Goal: Task Accomplishment & Management: Use online tool/utility

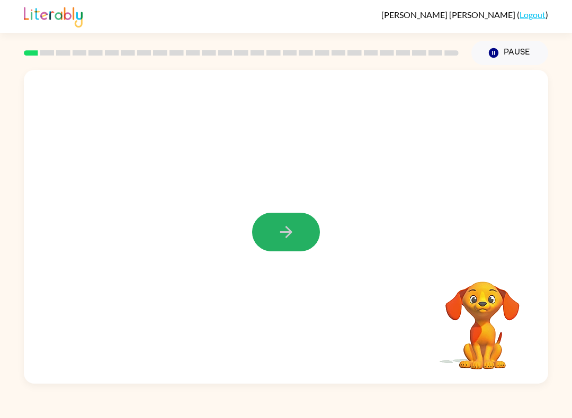
click at [295, 230] on button "button" at bounding box center [286, 232] width 68 height 39
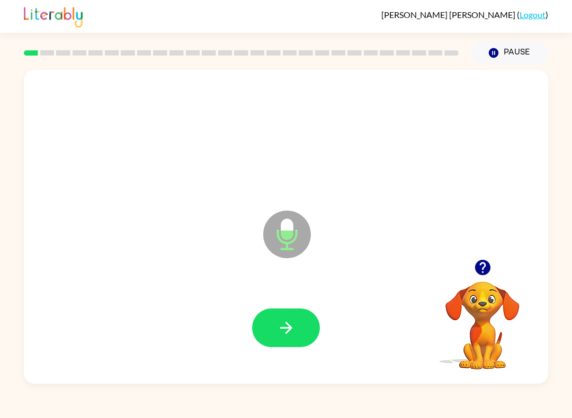
click at [287, 324] on icon "button" at bounding box center [286, 328] width 12 height 12
click at [289, 321] on icon "button" at bounding box center [286, 328] width 19 height 19
click at [294, 311] on button "button" at bounding box center [286, 328] width 68 height 39
click at [285, 327] on icon "button" at bounding box center [286, 328] width 19 height 19
click at [288, 328] on icon "button" at bounding box center [286, 328] width 12 height 12
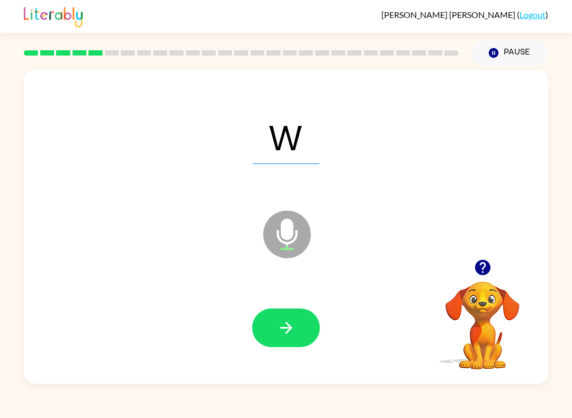
click at [271, 334] on button "button" at bounding box center [286, 328] width 68 height 39
click at [301, 326] on button "button" at bounding box center [286, 328] width 68 height 39
click at [295, 334] on icon "button" at bounding box center [286, 328] width 19 height 19
click at [277, 339] on button "button" at bounding box center [286, 328] width 68 height 39
click at [288, 332] on icon "button" at bounding box center [286, 328] width 12 height 12
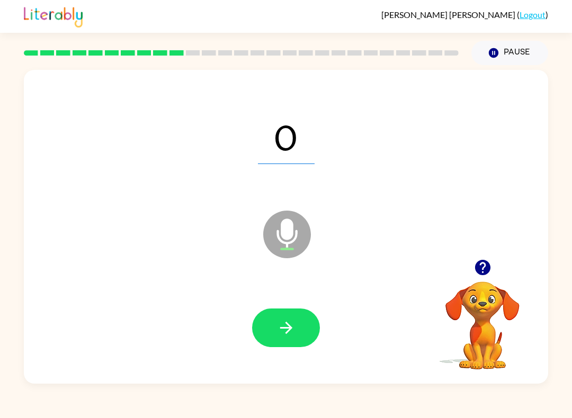
click at [273, 334] on button "button" at bounding box center [286, 328] width 68 height 39
click at [279, 337] on icon "button" at bounding box center [286, 328] width 19 height 19
click at [272, 320] on button "button" at bounding box center [286, 328] width 68 height 39
click at [290, 318] on button "button" at bounding box center [286, 328] width 68 height 39
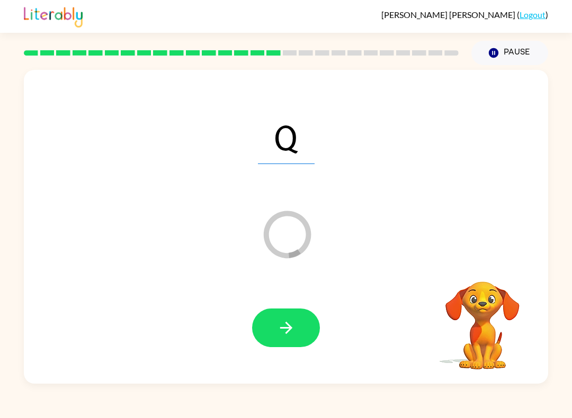
click at [299, 323] on button "button" at bounding box center [286, 328] width 68 height 39
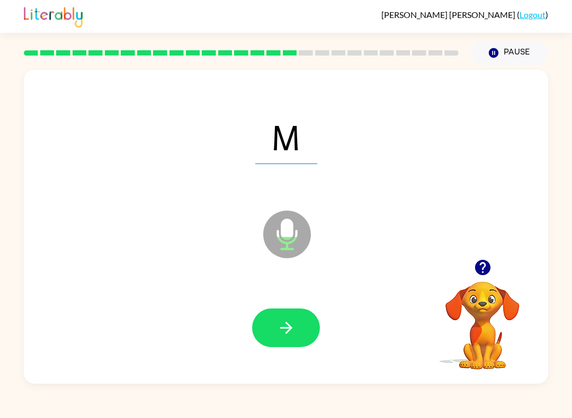
click at [303, 324] on button "button" at bounding box center [286, 328] width 68 height 39
click at [302, 324] on button "button" at bounding box center [286, 328] width 68 height 39
click at [300, 322] on button "button" at bounding box center [286, 328] width 68 height 39
click at [303, 329] on button "button" at bounding box center [286, 328] width 68 height 39
click at [304, 342] on button "button" at bounding box center [286, 328] width 68 height 39
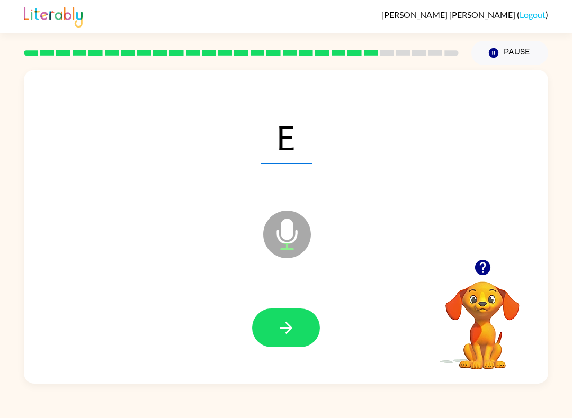
click at [298, 321] on button "button" at bounding box center [286, 328] width 68 height 39
click at [305, 321] on button "button" at bounding box center [286, 328] width 68 height 39
click at [305, 333] on button "button" at bounding box center [286, 328] width 68 height 39
click at [304, 327] on button "button" at bounding box center [286, 328] width 68 height 39
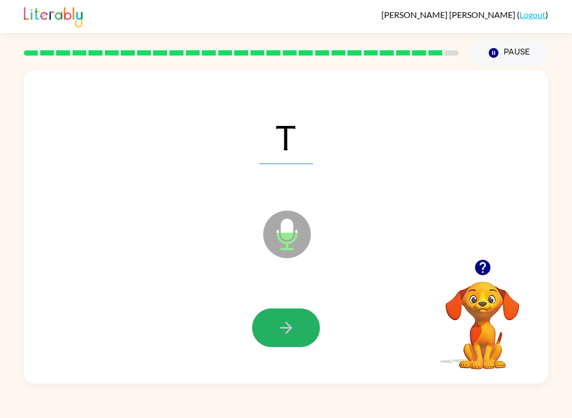
click at [300, 326] on button "button" at bounding box center [286, 328] width 68 height 39
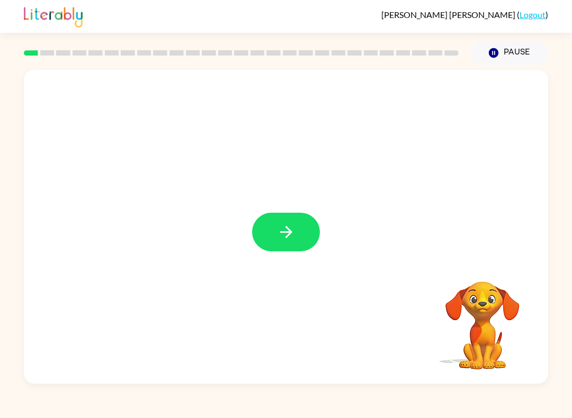
click at [290, 238] on icon "button" at bounding box center [286, 232] width 19 height 19
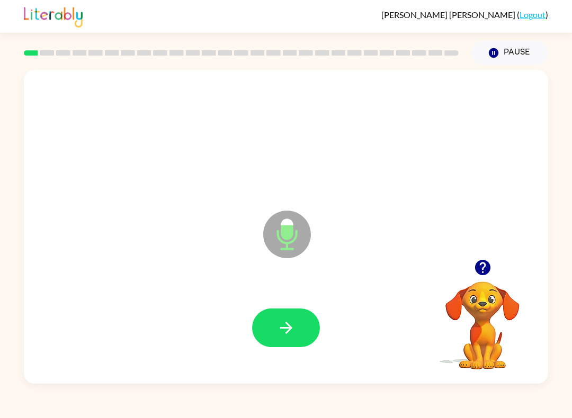
click at [298, 327] on button "button" at bounding box center [286, 328] width 68 height 39
click at [300, 323] on button "button" at bounding box center [286, 328] width 68 height 39
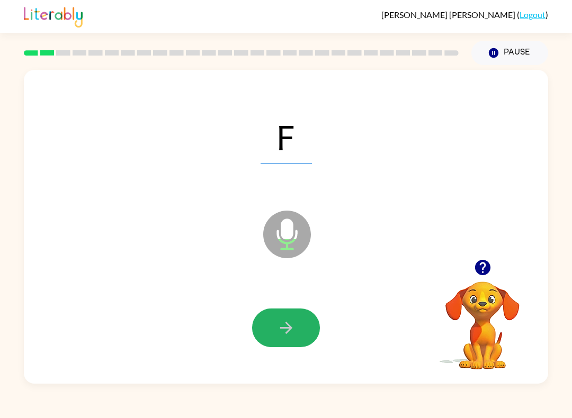
click at [296, 342] on button "button" at bounding box center [286, 328] width 68 height 39
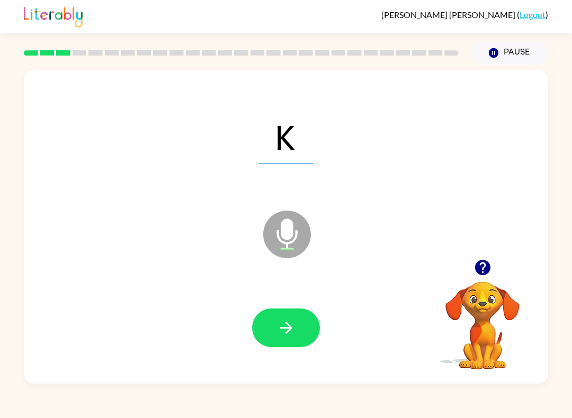
click at [277, 331] on icon "button" at bounding box center [286, 328] width 19 height 19
click at [274, 330] on button "button" at bounding box center [286, 328] width 68 height 39
click at [300, 327] on button "button" at bounding box center [286, 328] width 68 height 39
click at [294, 323] on icon "button" at bounding box center [286, 328] width 19 height 19
click at [301, 322] on button "button" at bounding box center [286, 328] width 68 height 39
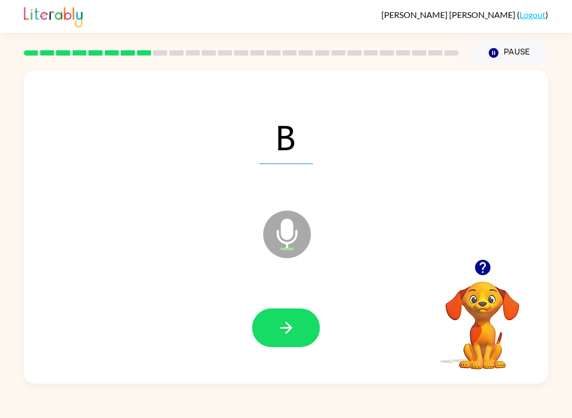
click at [301, 322] on button "button" at bounding box center [286, 328] width 68 height 39
click at [299, 327] on button "button" at bounding box center [286, 328] width 68 height 39
click at [299, 325] on button "button" at bounding box center [286, 328] width 68 height 39
click at [289, 327] on icon "button" at bounding box center [286, 328] width 12 height 12
click at [306, 319] on button "button" at bounding box center [286, 328] width 68 height 39
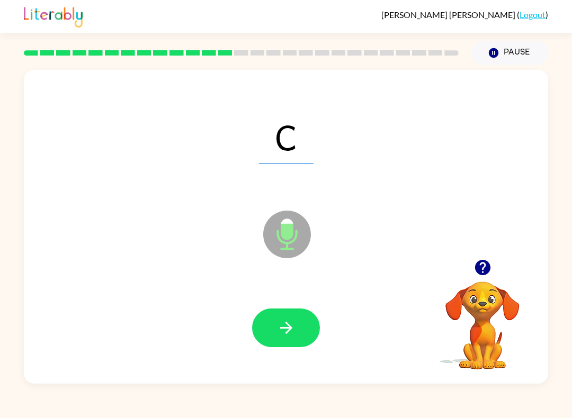
click at [300, 326] on button "button" at bounding box center [286, 328] width 68 height 39
click at [297, 325] on button "button" at bounding box center [286, 328] width 68 height 39
click at [301, 322] on button "button" at bounding box center [286, 328] width 68 height 39
click at [292, 331] on icon "button" at bounding box center [286, 328] width 19 height 19
click at [299, 334] on button "button" at bounding box center [286, 328] width 68 height 39
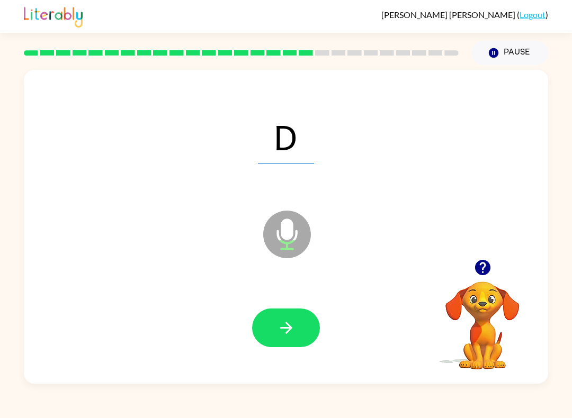
click at [293, 328] on icon "button" at bounding box center [286, 328] width 19 height 19
click at [292, 324] on icon "button" at bounding box center [286, 328] width 19 height 19
click at [290, 333] on icon "button" at bounding box center [286, 328] width 19 height 19
click at [301, 328] on button "button" at bounding box center [286, 328] width 68 height 39
click at [294, 327] on icon "button" at bounding box center [286, 328] width 19 height 19
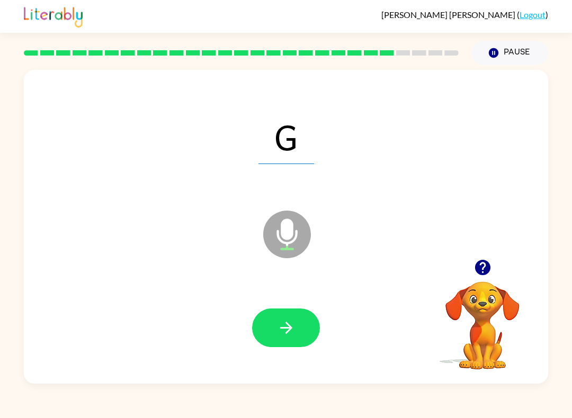
click at [296, 329] on button "button" at bounding box center [286, 328] width 68 height 39
click at [293, 331] on icon "button" at bounding box center [286, 328] width 19 height 19
click at [293, 327] on icon "button" at bounding box center [286, 328] width 19 height 19
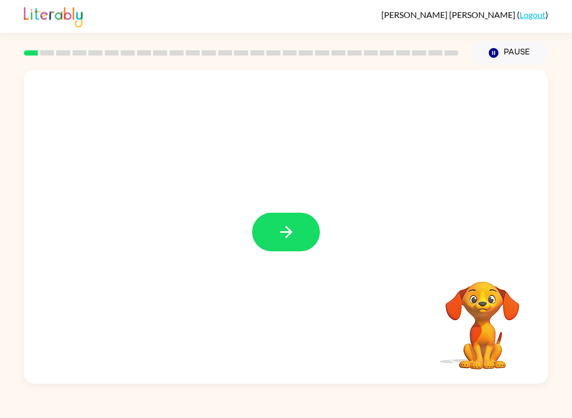
click at [282, 236] on icon "button" at bounding box center [286, 232] width 19 height 19
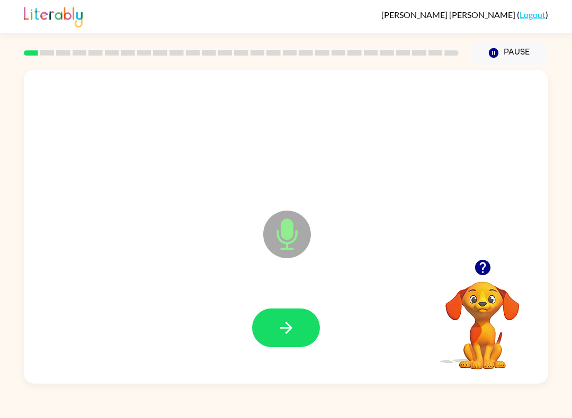
click at [273, 330] on button "button" at bounding box center [286, 328] width 68 height 39
click at [280, 326] on icon "button" at bounding box center [286, 328] width 19 height 19
click at [286, 326] on icon "button" at bounding box center [286, 328] width 19 height 19
click at [300, 330] on button "button" at bounding box center [286, 328] width 68 height 39
click at [301, 332] on button "button" at bounding box center [286, 328] width 68 height 39
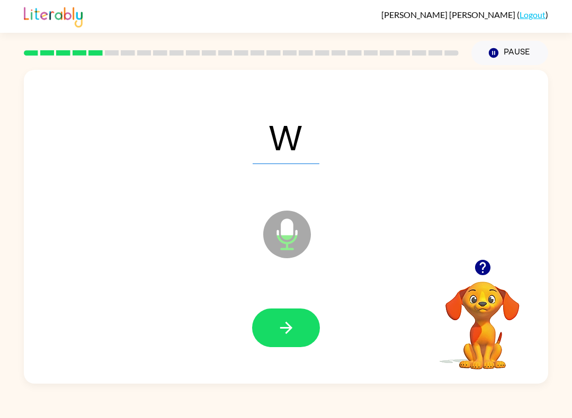
click at [300, 333] on button "button" at bounding box center [286, 328] width 68 height 39
click at [303, 331] on button "button" at bounding box center [286, 328] width 68 height 39
click at [295, 334] on button "button" at bounding box center [286, 328] width 68 height 39
click at [298, 336] on button "button" at bounding box center [286, 328] width 68 height 39
click at [294, 334] on icon "button" at bounding box center [286, 328] width 19 height 19
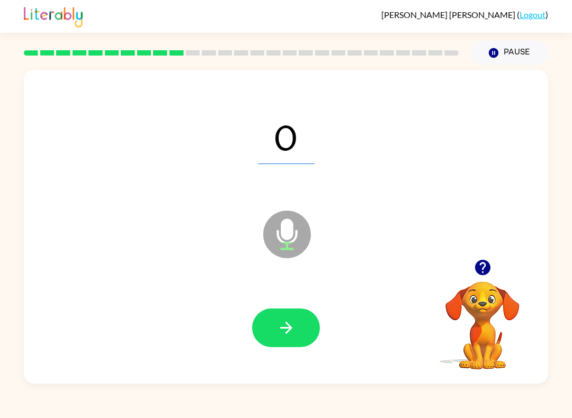
click at [295, 334] on icon "button" at bounding box center [286, 328] width 19 height 19
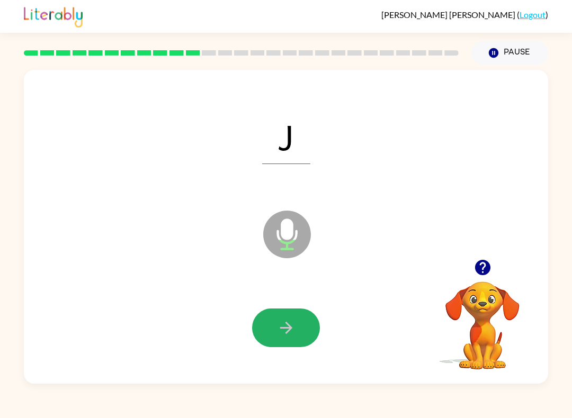
click at [291, 337] on icon "button" at bounding box center [286, 328] width 19 height 19
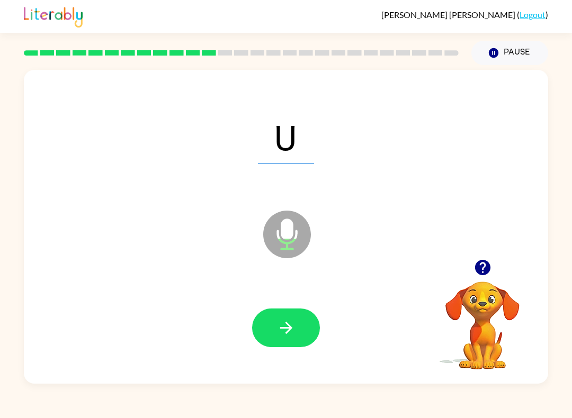
click at [289, 340] on button "button" at bounding box center [286, 328] width 68 height 39
click at [293, 333] on icon "button" at bounding box center [286, 328] width 19 height 19
click at [280, 328] on icon "button" at bounding box center [286, 328] width 19 height 19
click at [286, 328] on icon "button" at bounding box center [286, 328] width 19 height 19
click at [289, 324] on icon "button" at bounding box center [286, 328] width 19 height 19
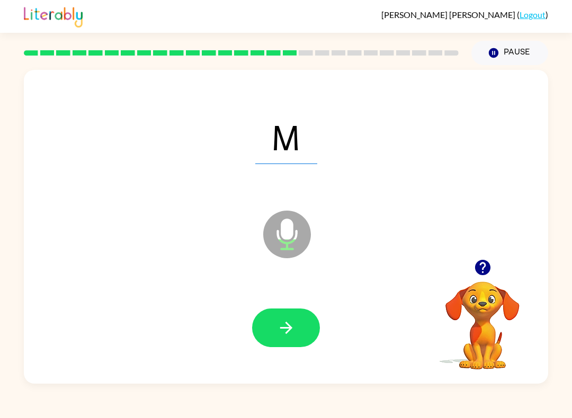
click at [294, 328] on icon "button" at bounding box center [286, 328] width 19 height 19
click at [294, 336] on icon "button" at bounding box center [286, 328] width 19 height 19
click at [277, 336] on icon "button" at bounding box center [286, 328] width 19 height 19
click at [297, 339] on button "button" at bounding box center [286, 328] width 68 height 39
click at [294, 335] on icon "button" at bounding box center [286, 328] width 19 height 19
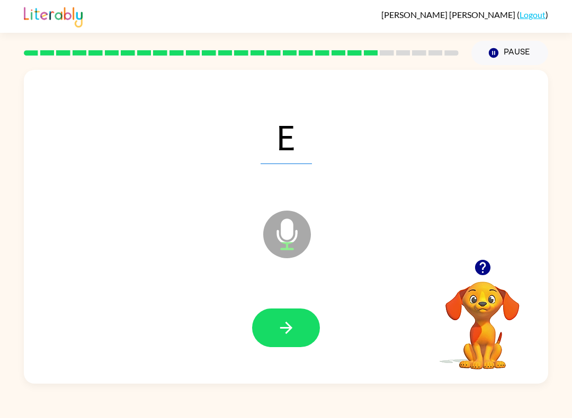
click at [304, 336] on button "button" at bounding box center [286, 328] width 68 height 39
click at [300, 333] on button "button" at bounding box center [286, 328] width 68 height 39
click at [303, 336] on button "button" at bounding box center [286, 328] width 68 height 39
click at [301, 336] on button "button" at bounding box center [286, 328] width 68 height 39
click at [287, 324] on icon "button" at bounding box center [286, 328] width 12 height 12
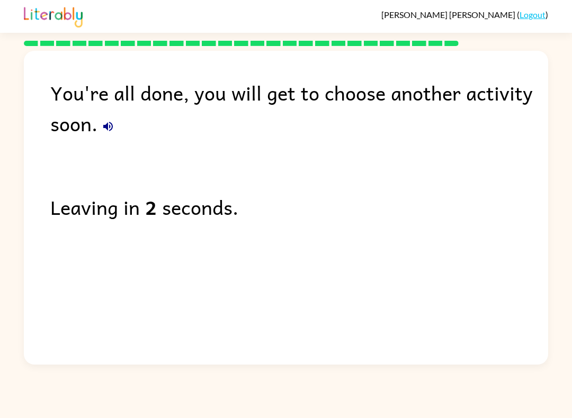
click at [533, 18] on link "Logout" at bounding box center [532, 15] width 26 height 10
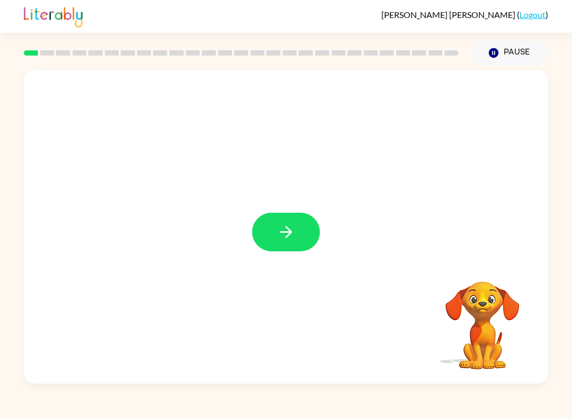
click at [279, 249] on button "button" at bounding box center [286, 232] width 68 height 39
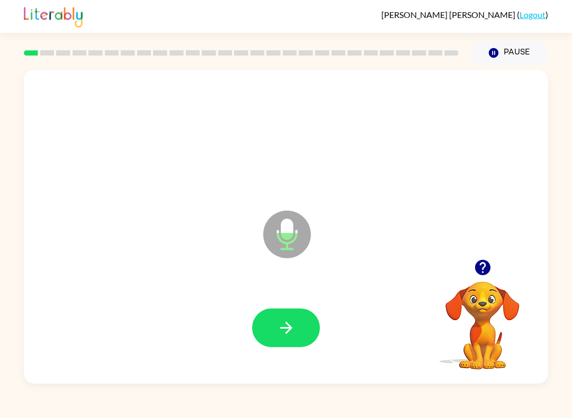
click at [271, 327] on button "button" at bounding box center [286, 328] width 68 height 39
click at [314, 328] on button "button" at bounding box center [286, 328] width 68 height 39
click at [290, 324] on icon "button" at bounding box center [286, 328] width 19 height 19
click at [295, 328] on button "button" at bounding box center [286, 328] width 68 height 39
click at [277, 333] on icon "button" at bounding box center [286, 328] width 19 height 19
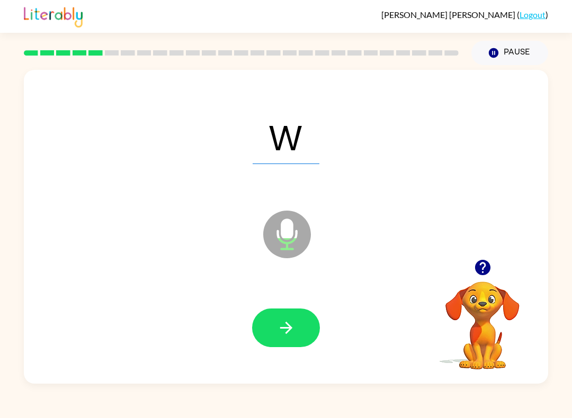
click at [259, 337] on button "button" at bounding box center [286, 328] width 68 height 39
click at [285, 328] on div at bounding box center [286, 328] width 68 height 39
click at [271, 336] on button "button" at bounding box center [286, 328] width 68 height 39
click at [295, 336] on button "button" at bounding box center [286, 328] width 68 height 39
click at [277, 330] on icon "button" at bounding box center [286, 328] width 19 height 19
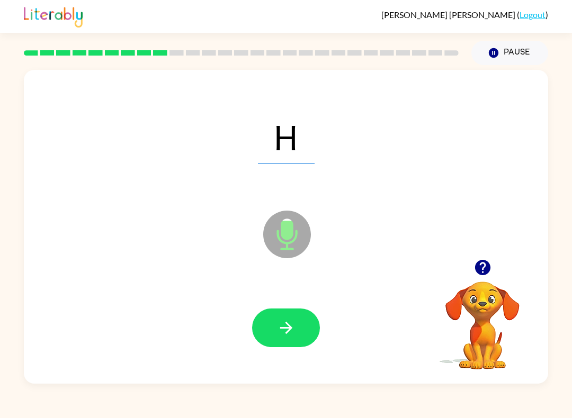
click at [294, 324] on icon "button" at bounding box center [286, 328] width 19 height 19
click at [275, 323] on button "button" at bounding box center [286, 328] width 68 height 39
click at [279, 341] on button "button" at bounding box center [286, 328] width 68 height 39
click at [283, 335] on icon "button" at bounding box center [286, 328] width 19 height 19
click at [279, 328] on icon "button" at bounding box center [286, 328] width 19 height 19
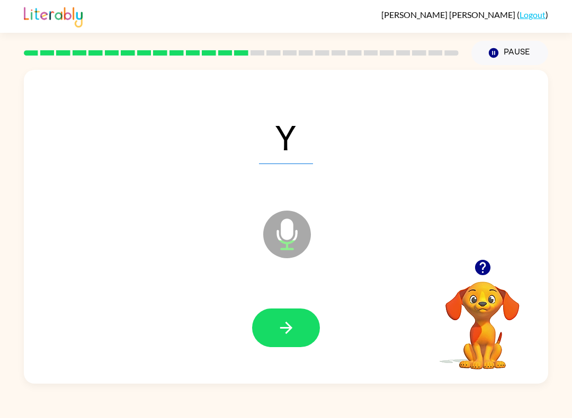
click at [291, 335] on icon "button" at bounding box center [286, 328] width 19 height 19
click at [283, 323] on icon "button" at bounding box center [286, 328] width 19 height 19
click at [292, 325] on icon "button" at bounding box center [286, 328] width 19 height 19
click at [274, 324] on button "button" at bounding box center [286, 328] width 68 height 39
click at [270, 326] on button "button" at bounding box center [286, 328] width 68 height 39
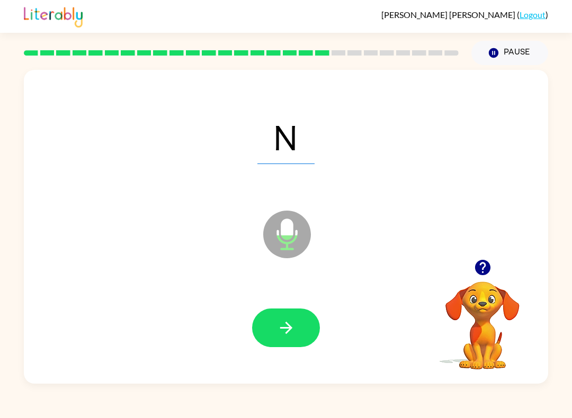
click at [263, 327] on button "button" at bounding box center [286, 328] width 68 height 39
click at [260, 350] on div at bounding box center [285, 328] width 503 height 91
click at [290, 334] on icon "button" at bounding box center [286, 328] width 19 height 19
click at [291, 330] on icon "button" at bounding box center [286, 328] width 19 height 19
click at [280, 340] on button "button" at bounding box center [286, 328] width 68 height 39
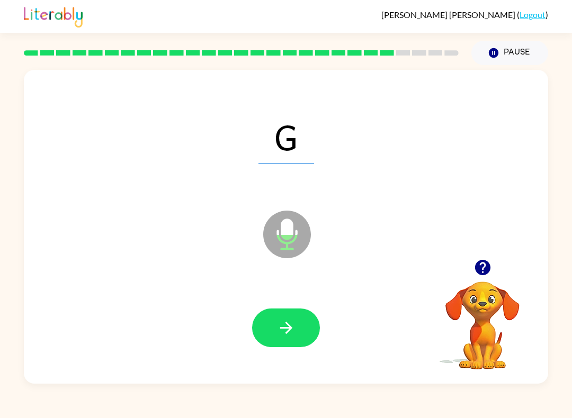
click at [298, 329] on button "button" at bounding box center [286, 328] width 68 height 39
click at [293, 326] on icon "button" at bounding box center [286, 328] width 19 height 19
click at [255, 325] on button "button" at bounding box center [286, 328] width 68 height 39
click at [294, 328] on icon "button" at bounding box center [286, 328] width 19 height 19
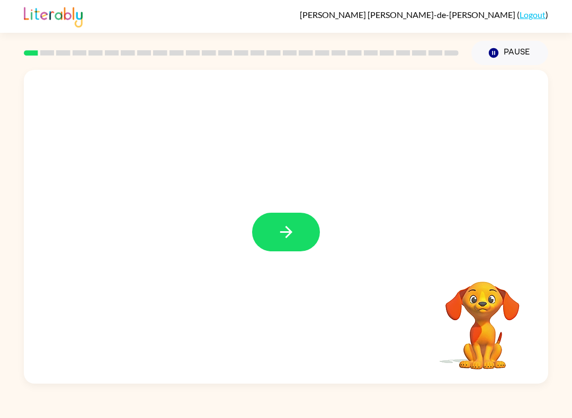
click at [281, 222] on button "button" at bounding box center [286, 232] width 68 height 39
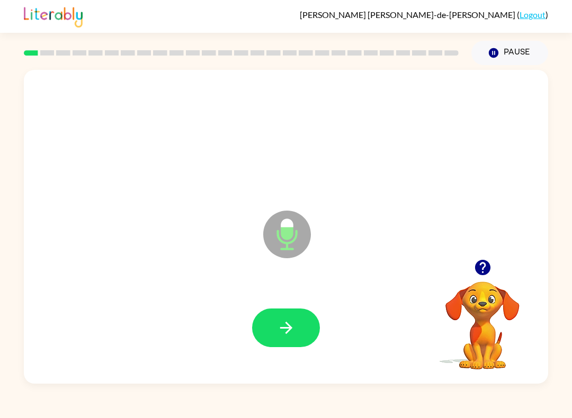
click at [277, 333] on icon "button" at bounding box center [286, 328] width 19 height 19
click at [273, 314] on button "button" at bounding box center [286, 328] width 68 height 39
click at [304, 328] on button "button" at bounding box center [286, 328] width 68 height 39
click at [267, 316] on button "button" at bounding box center [286, 328] width 68 height 39
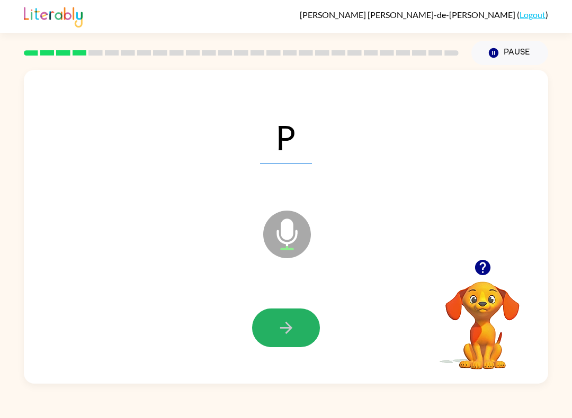
click at [280, 326] on icon "button" at bounding box center [286, 328] width 19 height 19
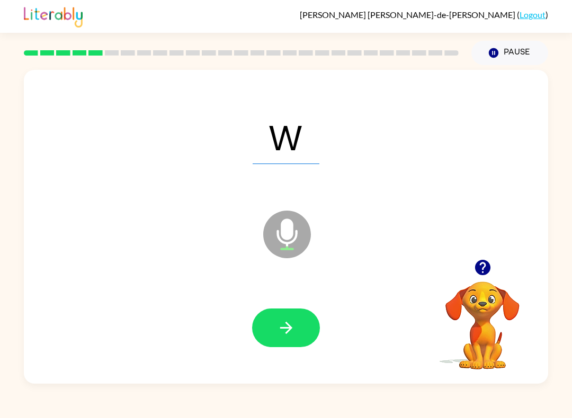
click at [284, 325] on icon "button" at bounding box center [286, 328] width 19 height 19
click at [281, 329] on icon "button" at bounding box center [286, 328] width 19 height 19
click at [278, 345] on button "button" at bounding box center [286, 328] width 68 height 39
click at [308, 327] on button "button" at bounding box center [286, 328] width 68 height 39
click at [289, 340] on button "button" at bounding box center [286, 328] width 68 height 39
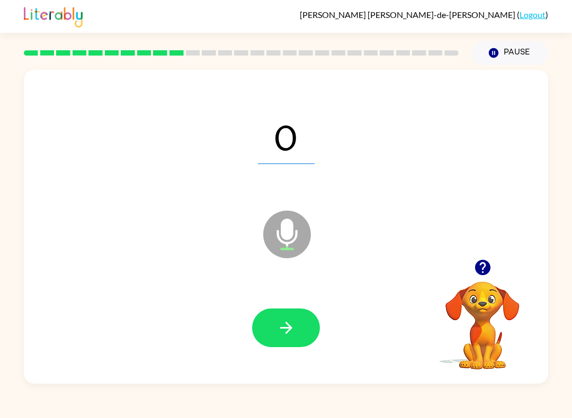
click at [298, 343] on button "button" at bounding box center [286, 328] width 68 height 39
click at [290, 343] on button "button" at bounding box center [286, 328] width 68 height 39
click at [284, 339] on button "button" at bounding box center [286, 328] width 68 height 39
click at [307, 320] on button "button" at bounding box center [286, 328] width 68 height 39
click at [274, 328] on button "button" at bounding box center [286, 328] width 68 height 39
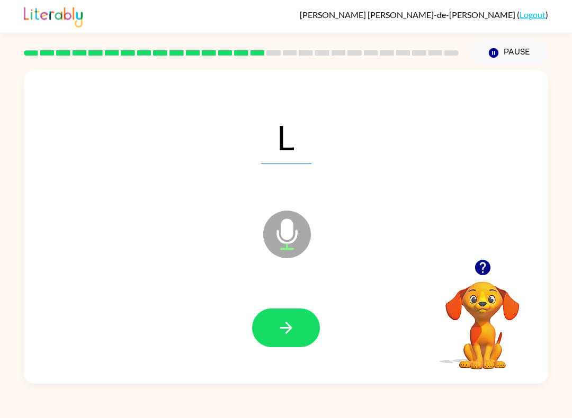
click at [290, 321] on icon "button" at bounding box center [286, 328] width 19 height 19
click at [276, 319] on button "button" at bounding box center [286, 328] width 68 height 39
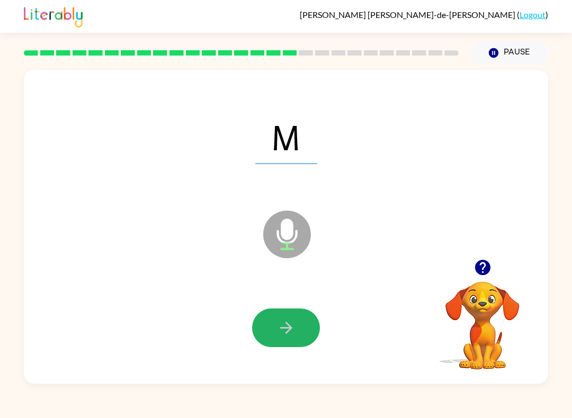
click at [287, 324] on icon "button" at bounding box center [286, 328] width 12 height 12
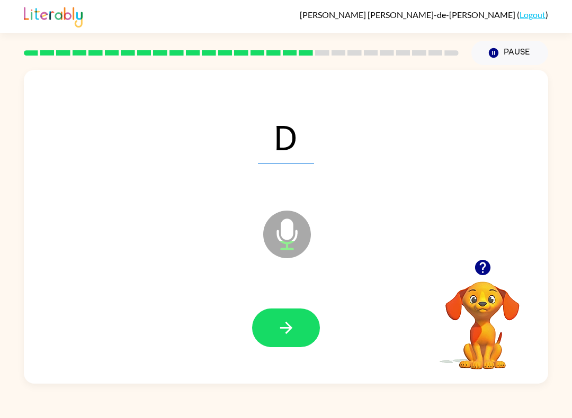
click at [288, 323] on icon "button" at bounding box center [286, 328] width 19 height 19
click at [285, 331] on icon "button" at bounding box center [286, 328] width 19 height 19
click at [301, 322] on button "button" at bounding box center [286, 328] width 68 height 39
click at [281, 322] on icon "button" at bounding box center [286, 328] width 19 height 19
click at [282, 329] on icon "button" at bounding box center [286, 328] width 19 height 19
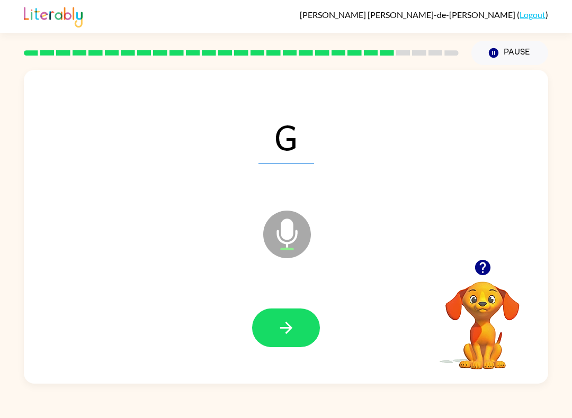
click at [290, 326] on icon "button" at bounding box center [286, 328] width 19 height 19
click at [289, 321] on icon "button" at bounding box center [286, 328] width 19 height 19
click at [311, 322] on button "button" at bounding box center [286, 328] width 68 height 39
click at [290, 328] on icon "button" at bounding box center [286, 328] width 12 height 12
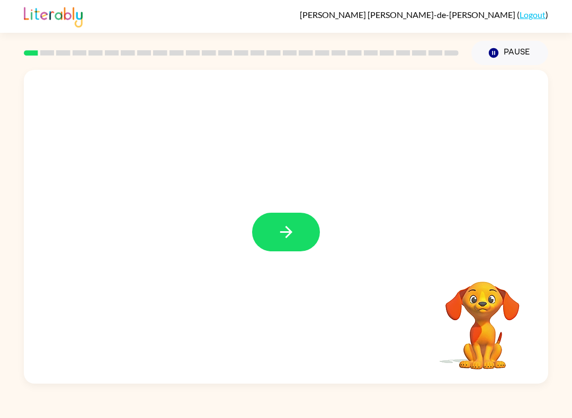
click at [301, 240] on button "button" at bounding box center [286, 232] width 68 height 39
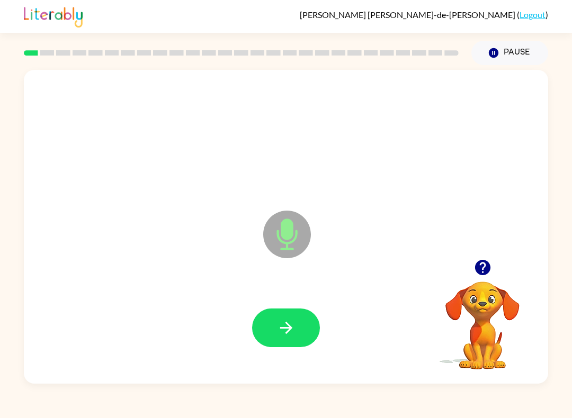
click at [315, 330] on button "button" at bounding box center [286, 328] width 68 height 39
click at [318, 331] on button "button" at bounding box center [286, 328] width 68 height 39
click at [279, 330] on icon "button" at bounding box center [286, 328] width 19 height 19
click at [270, 334] on button "button" at bounding box center [286, 328] width 68 height 39
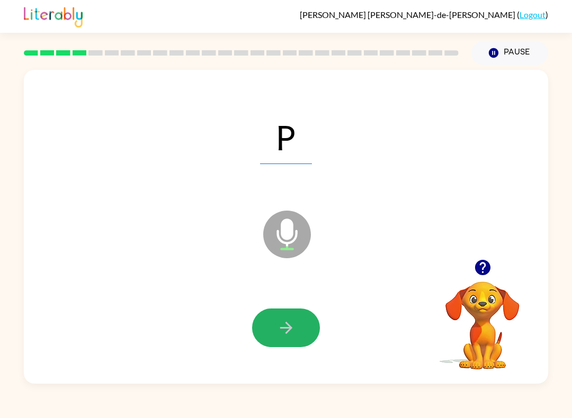
click at [295, 332] on icon "button" at bounding box center [286, 328] width 19 height 19
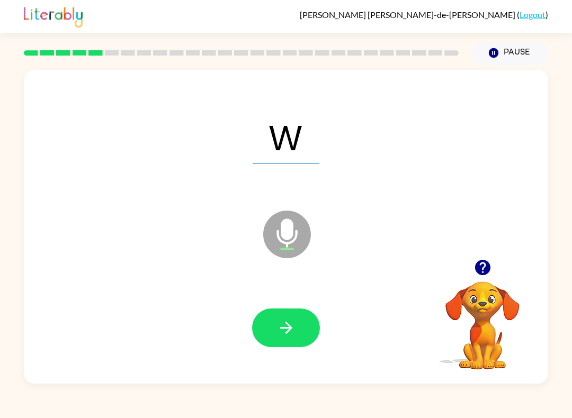
click at [288, 317] on button "button" at bounding box center [286, 328] width 68 height 39
click at [294, 315] on button "button" at bounding box center [286, 328] width 68 height 39
click at [299, 331] on button "button" at bounding box center [286, 328] width 68 height 39
click at [297, 333] on button "button" at bounding box center [286, 328] width 68 height 39
click at [307, 322] on button "button" at bounding box center [286, 328] width 68 height 39
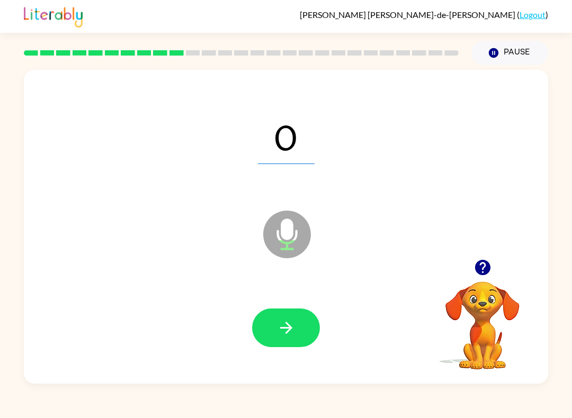
click at [289, 336] on icon "button" at bounding box center [286, 328] width 19 height 19
click at [294, 333] on icon "button" at bounding box center [286, 328] width 19 height 19
click at [279, 346] on button "button" at bounding box center [286, 328] width 68 height 39
click at [294, 328] on icon "button" at bounding box center [286, 328] width 19 height 19
click at [273, 320] on button "button" at bounding box center [286, 328] width 68 height 39
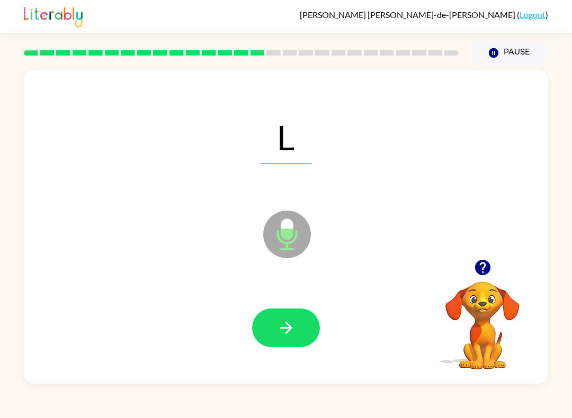
click at [280, 336] on icon "button" at bounding box center [286, 328] width 19 height 19
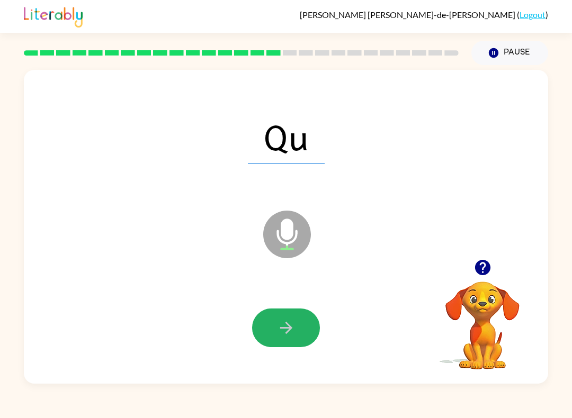
click at [282, 323] on icon "button" at bounding box center [286, 328] width 19 height 19
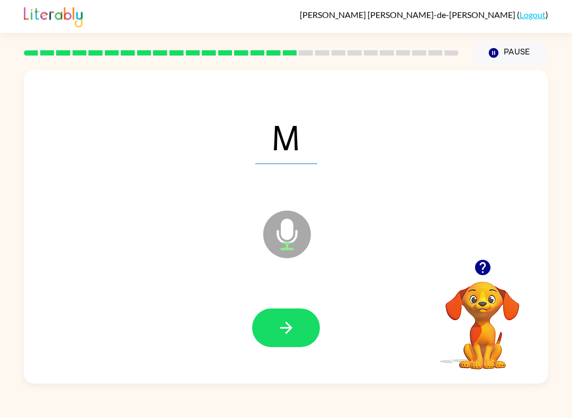
click at [281, 326] on icon "button" at bounding box center [286, 328] width 19 height 19
click at [286, 336] on icon "button" at bounding box center [286, 328] width 19 height 19
click at [289, 337] on icon "button" at bounding box center [286, 328] width 19 height 19
click at [284, 341] on button "button" at bounding box center [286, 328] width 68 height 39
click at [290, 335] on icon "button" at bounding box center [286, 328] width 19 height 19
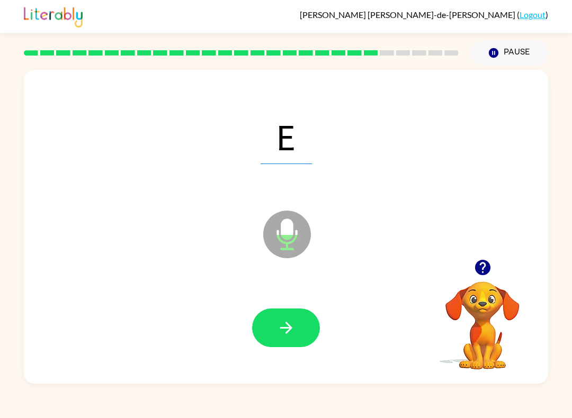
click at [289, 338] on button "button" at bounding box center [286, 328] width 68 height 39
click at [292, 339] on button "button" at bounding box center [286, 328] width 68 height 39
click at [293, 343] on button "button" at bounding box center [286, 328] width 68 height 39
click at [281, 334] on icon "button" at bounding box center [286, 328] width 19 height 19
click at [291, 329] on icon "button" at bounding box center [286, 328] width 12 height 12
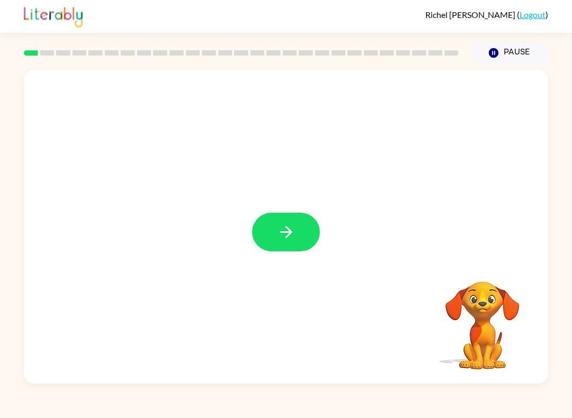
click at [285, 229] on icon "button" at bounding box center [286, 232] width 19 height 19
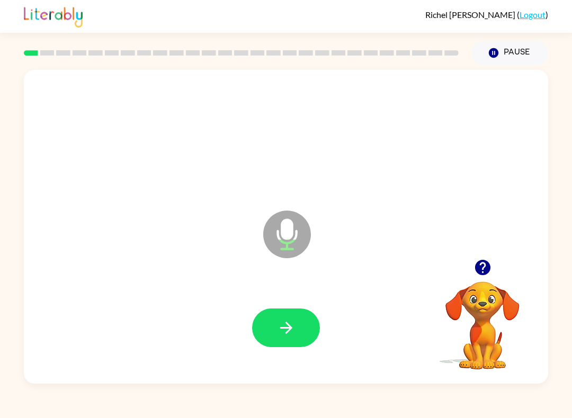
click at [284, 326] on icon "button" at bounding box center [286, 328] width 19 height 19
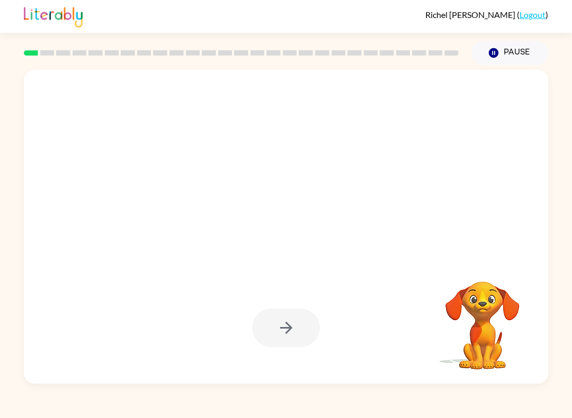
click at [281, 332] on div at bounding box center [286, 328] width 68 height 39
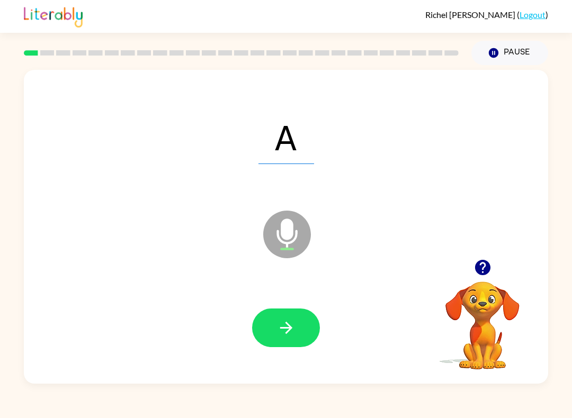
click at [289, 331] on icon "button" at bounding box center [286, 328] width 12 height 12
click at [270, 319] on button "button" at bounding box center [286, 328] width 68 height 39
click at [275, 331] on button "button" at bounding box center [286, 328] width 68 height 39
click at [279, 335] on icon "button" at bounding box center [286, 328] width 19 height 19
click at [280, 337] on icon "button" at bounding box center [286, 328] width 19 height 19
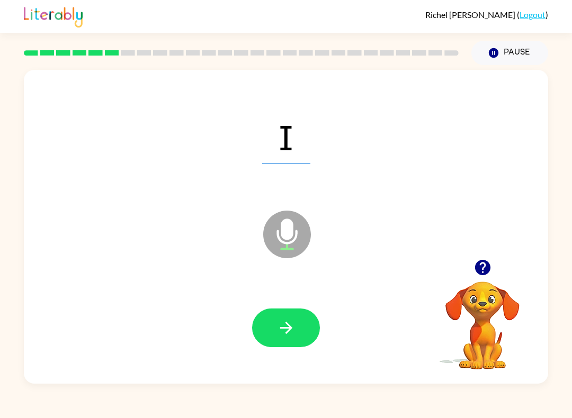
click at [277, 329] on icon "button" at bounding box center [286, 328] width 19 height 19
click at [277, 333] on icon "button" at bounding box center [286, 328] width 19 height 19
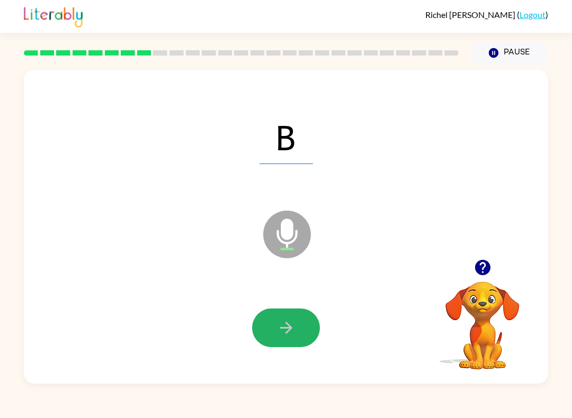
click at [274, 326] on button "button" at bounding box center [286, 328] width 68 height 39
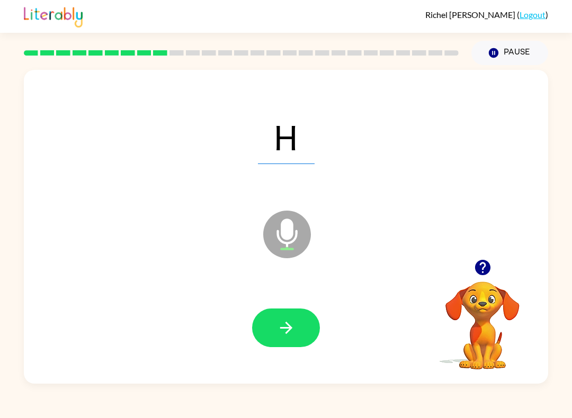
click at [285, 333] on icon "button" at bounding box center [286, 328] width 19 height 19
click at [276, 332] on button "button" at bounding box center [286, 328] width 68 height 39
click at [286, 329] on icon "button" at bounding box center [286, 328] width 19 height 19
click at [281, 338] on button "button" at bounding box center [286, 328] width 68 height 39
click at [282, 330] on icon "button" at bounding box center [286, 328] width 19 height 19
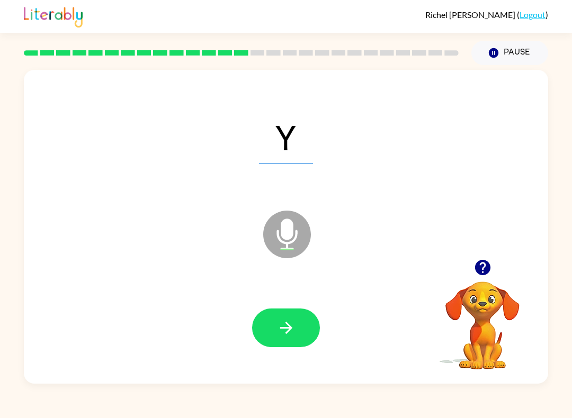
click at [288, 335] on icon "button" at bounding box center [286, 328] width 19 height 19
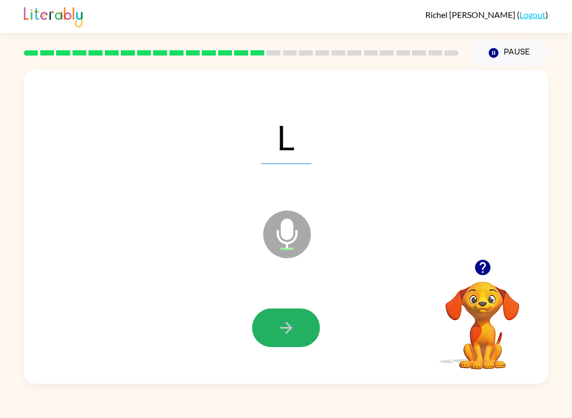
click at [285, 331] on icon "button" at bounding box center [286, 328] width 19 height 19
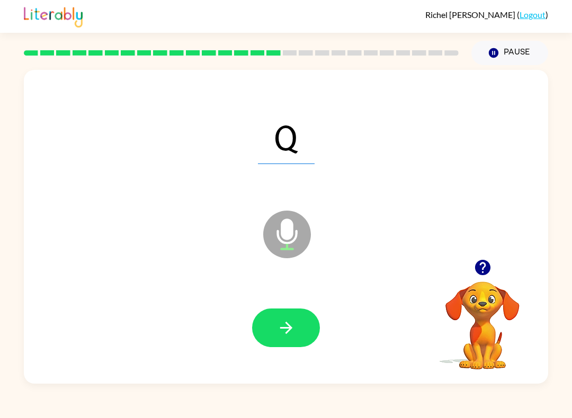
click at [292, 337] on icon "button" at bounding box center [286, 328] width 19 height 19
click at [280, 327] on icon "button" at bounding box center [286, 328] width 19 height 19
click at [277, 329] on icon "button" at bounding box center [286, 328] width 19 height 19
click at [271, 326] on button "button" at bounding box center [286, 328] width 68 height 39
click at [283, 334] on icon "button" at bounding box center [286, 328] width 19 height 19
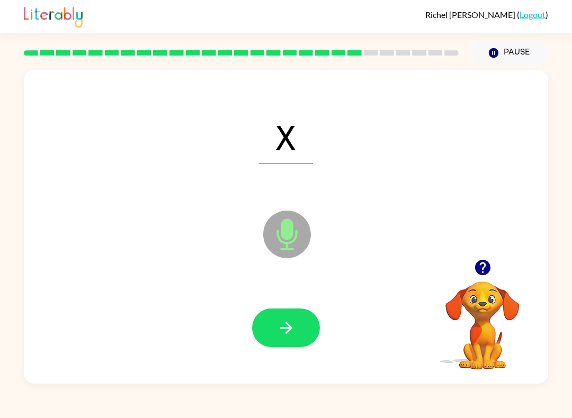
click at [274, 347] on button "button" at bounding box center [286, 328] width 68 height 39
click at [282, 333] on icon "button" at bounding box center [286, 328] width 19 height 19
click at [286, 335] on icon "button" at bounding box center [286, 328] width 19 height 19
click at [287, 332] on icon "button" at bounding box center [286, 328] width 12 height 12
click at [280, 330] on icon "button" at bounding box center [286, 328] width 19 height 19
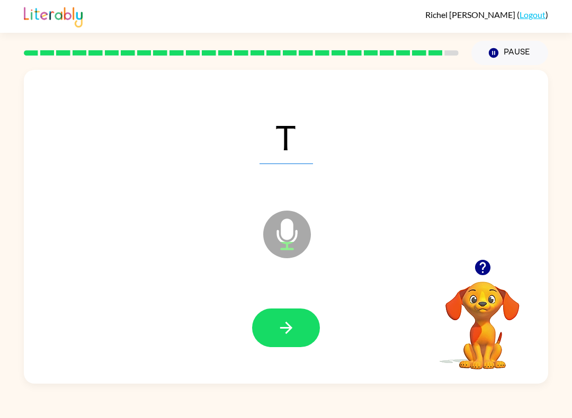
click at [279, 333] on icon "button" at bounding box center [286, 328] width 19 height 19
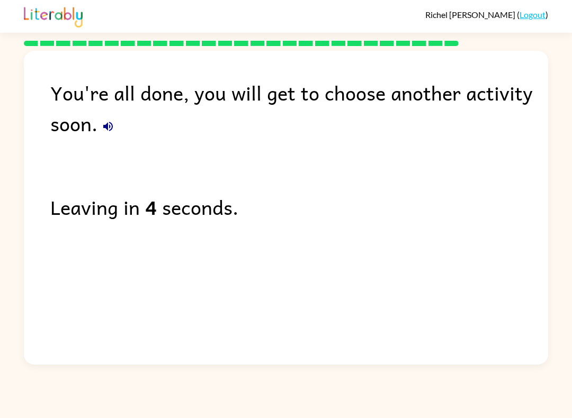
click at [539, 14] on link "Logout" at bounding box center [532, 15] width 26 height 10
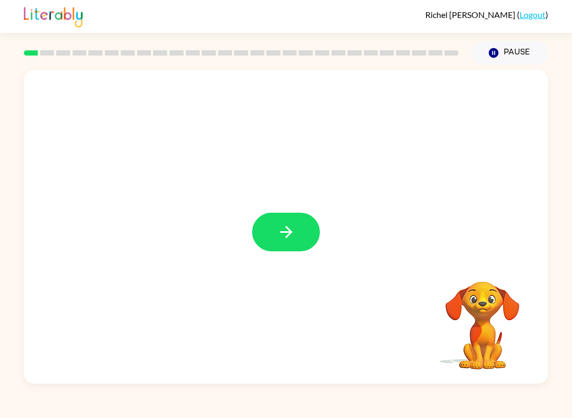
click at [291, 229] on icon "button" at bounding box center [286, 232] width 19 height 19
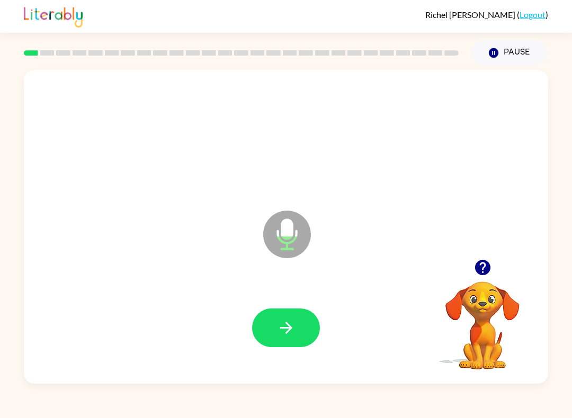
click at [273, 325] on button "button" at bounding box center [286, 328] width 68 height 39
click at [285, 330] on icon "button" at bounding box center [286, 328] width 19 height 19
click at [278, 325] on icon "button" at bounding box center [286, 328] width 19 height 19
click at [279, 332] on icon "button" at bounding box center [286, 328] width 19 height 19
click at [284, 336] on icon "button" at bounding box center [286, 328] width 19 height 19
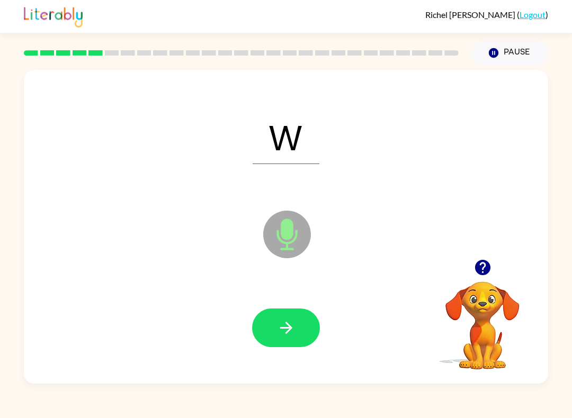
click at [273, 330] on button "button" at bounding box center [286, 328] width 68 height 39
click at [286, 343] on button "button" at bounding box center [286, 328] width 68 height 39
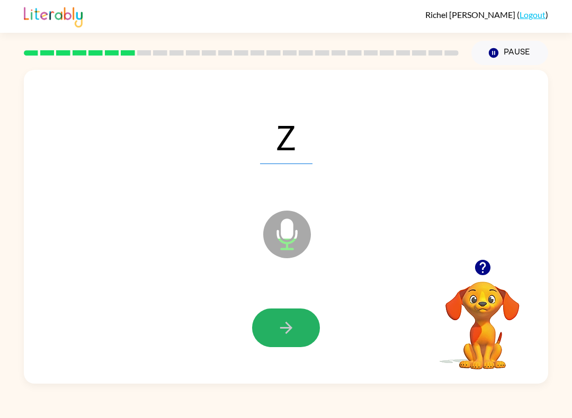
click at [273, 340] on button "button" at bounding box center [286, 328] width 68 height 39
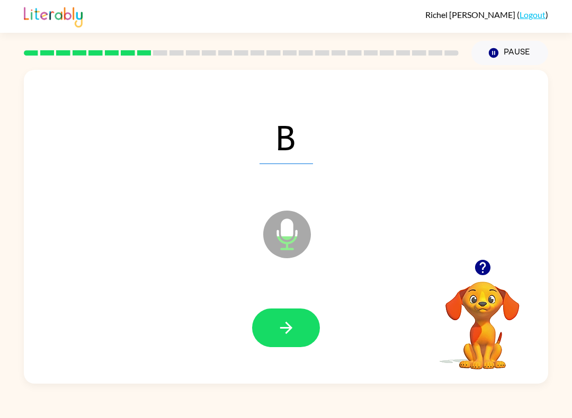
click at [282, 331] on icon "button" at bounding box center [286, 328] width 19 height 19
click at [282, 333] on icon "button" at bounding box center [286, 328] width 19 height 19
click at [280, 338] on button "button" at bounding box center [286, 328] width 68 height 39
click at [279, 331] on icon "button" at bounding box center [286, 328] width 19 height 19
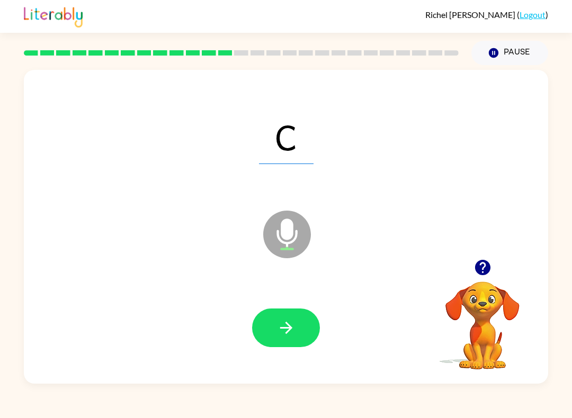
click at [277, 329] on icon "button" at bounding box center [286, 328] width 19 height 19
click at [283, 330] on icon "button" at bounding box center [286, 328] width 19 height 19
click at [277, 328] on icon "button" at bounding box center [286, 328] width 19 height 19
click at [283, 332] on icon "button" at bounding box center [286, 328] width 19 height 19
click at [285, 328] on icon "button" at bounding box center [286, 328] width 12 height 12
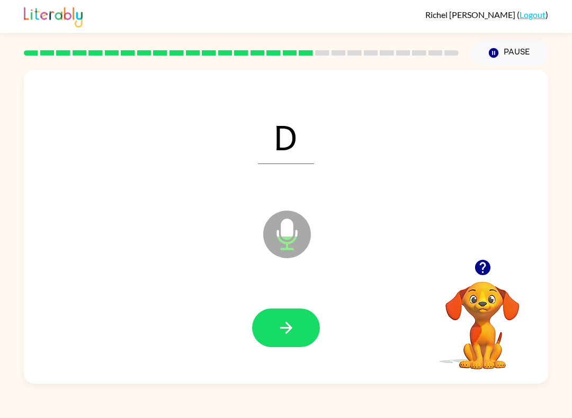
click at [281, 326] on icon "button" at bounding box center [286, 328] width 19 height 19
click at [280, 340] on button "button" at bounding box center [286, 328] width 68 height 39
click at [276, 329] on button "button" at bounding box center [286, 328] width 68 height 39
click at [276, 343] on button "button" at bounding box center [286, 328] width 68 height 39
click at [277, 324] on icon "button" at bounding box center [286, 328] width 19 height 19
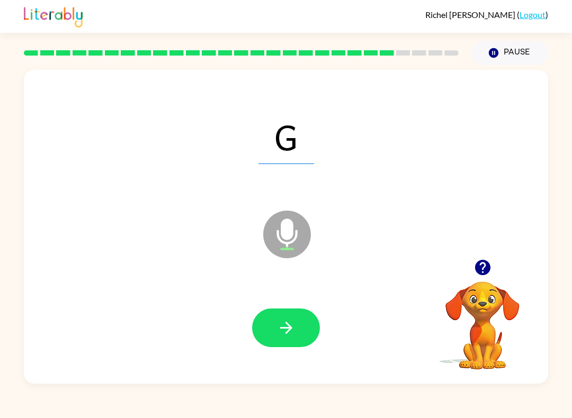
click at [308, 327] on button "button" at bounding box center [286, 328] width 68 height 39
click at [280, 325] on icon "button" at bounding box center [286, 328] width 19 height 19
click at [281, 328] on icon "button" at bounding box center [286, 328] width 19 height 19
click at [279, 327] on icon "button" at bounding box center [286, 328] width 19 height 19
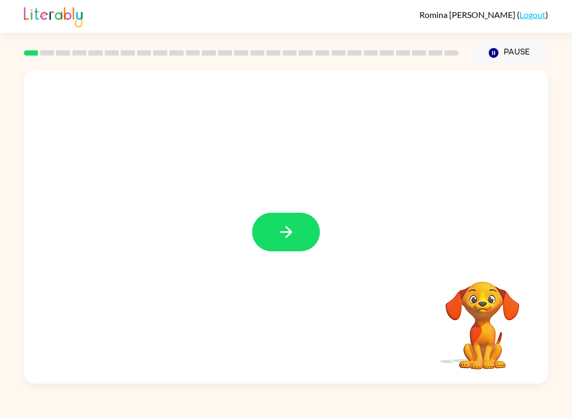
click at [275, 240] on button "button" at bounding box center [286, 232] width 68 height 39
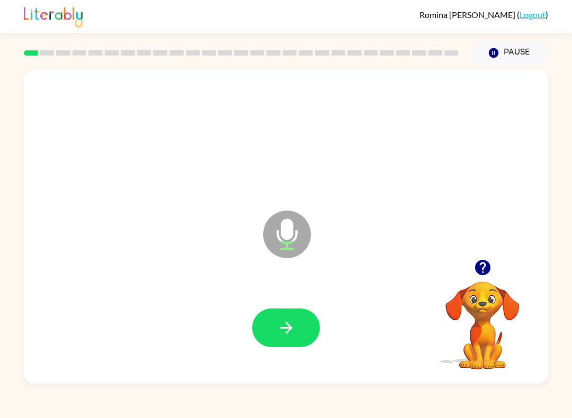
click at [295, 324] on icon "button" at bounding box center [286, 328] width 19 height 19
click at [294, 331] on icon "button" at bounding box center [286, 328] width 19 height 19
click at [274, 324] on button "button" at bounding box center [286, 328] width 68 height 39
click at [287, 328] on icon "button" at bounding box center [286, 328] width 19 height 19
click at [282, 330] on icon "button" at bounding box center [286, 328] width 19 height 19
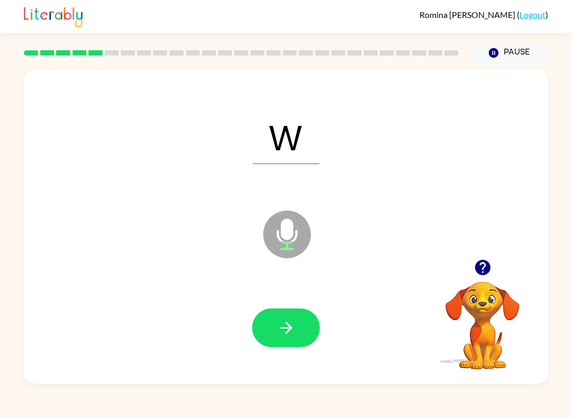
click at [279, 317] on button "button" at bounding box center [286, 328] width 68 height 39
click at [279, 329] on icon "button" at bounding box center [286, 328] width 19 height 19
click at [283, 325] on icon "button" at bounding box center [286, 328] width 19 height 19
click at [285, 325] on icon "button" at bounding box center [286, 328] width 19 height 19
click at [302, 319] on button "button" at bounding box center [286, 328] width 68 height 39
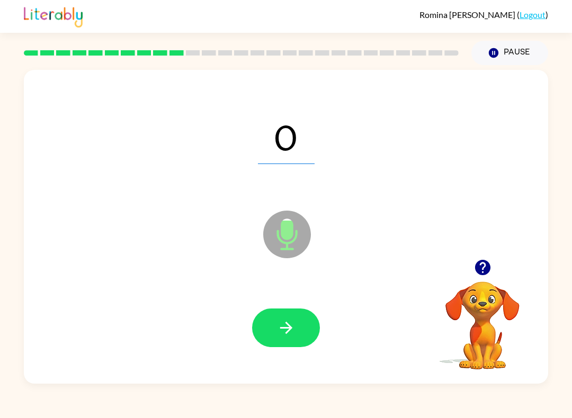
click at [299, 329] on button "button" at bounding box center [286, 328] width 68 height 39
click at [298, 333] on button "button" at bounding box center [286, 328] width 68 height 39
click at [295, 334] on icon "button" at bounding box center [286, 328] width 19 height 19
click at [294, 332] on icon "button" at bounding box center [286, 328] width 19 height 19
click at [297, 332] on button "button" at bounding box center [286, 328] width 68 height 39
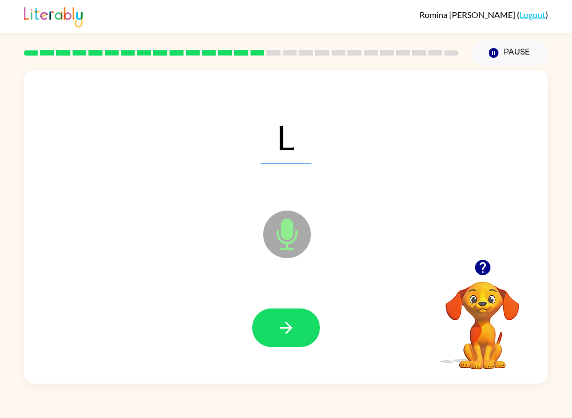
click at [297, 329] on button "button" at bounding box center [286, 328] width 68 height 39
click at [294, 334] on icon "button" at bounding box center [286, 328] width 19 height 19
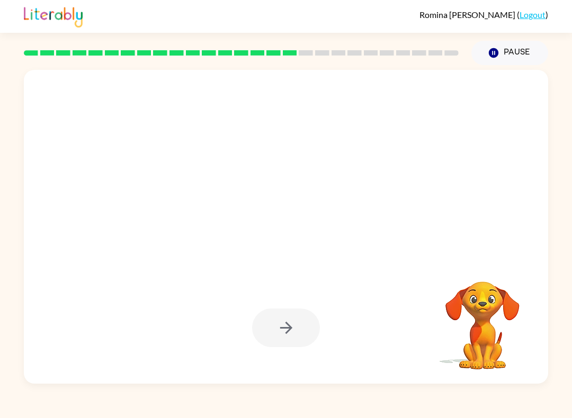
click at [282, 344] on div at bounding box center [286, 328] width 68 height 39
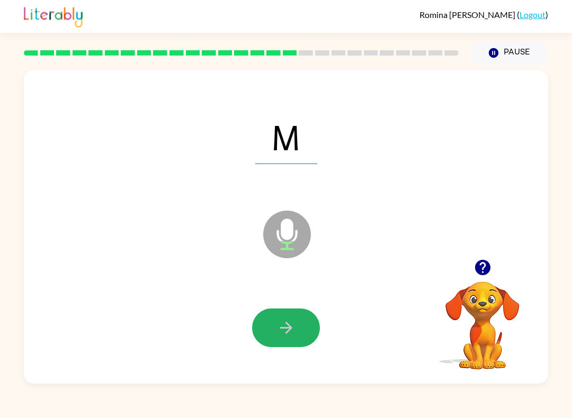
click at [295, 335] on button "button" at bounding box center [286, 328] width 68 height 39
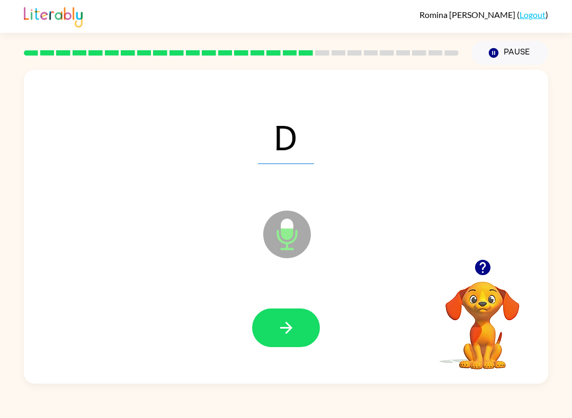
click at [292, 332] on icon "button" at bounding box center [286, 328] width 19 height 19
click at [291, 338] on button "button" at bounding box center [286, 328] width 68 height 39
click at [291, 336] on icon "button" at bounding box center [286, 328] width 19 height 19
click at [292, 331] on icon "button" at bounding box center [286, 328] width 19 height 19
click at [292, 316] on button "button" at bounding box center [286, 328] width 68 height 39
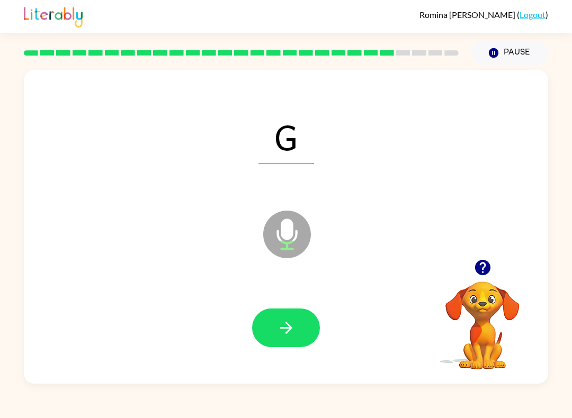
click at [302, 312] on button "button" at bounding box center [286, 328] width 68 height 39
click at [292, 325] on icon "button" at bounding box center [286, 328] width 19 height 19
click at [290, 327] on icon "button" at bounding box center [286, 328] width 12 height 12
click at [289, 322] on icon "button" at bounding box center [286, 328] width 19 height 19
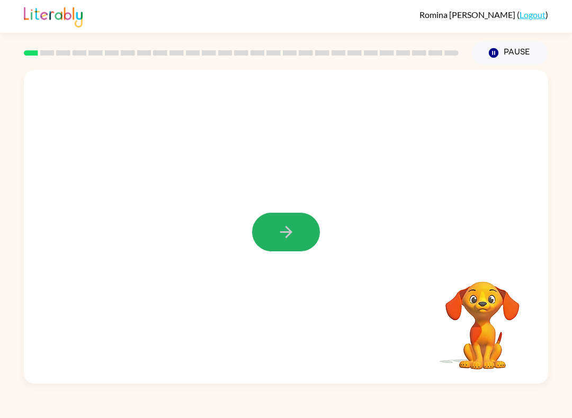
click at [272, 226] on button "button" at bounding box center [286, 232] width 68 height 39
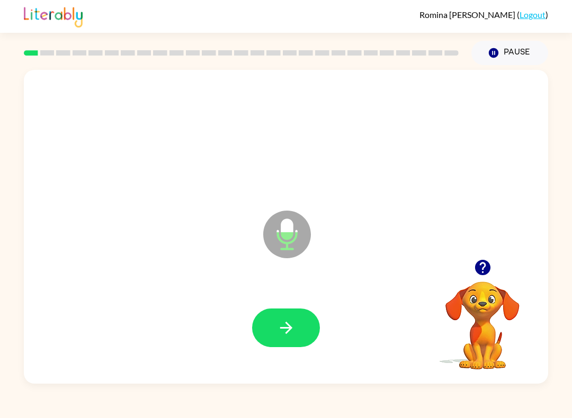
click at [257, 327] on button "button" at bounding box center [286, 328] width 68 height 39
click at [295, 333] on icon "button" at bounding box center [286, 328] width 19 height 19
click at [297, 320] on button "button" at bounding box center [286, 328] width 68 height 39
click at [285, 322] on icon "button" at bounding box center [286, 328] width 19 height 19
click at [297, 330] on button "button" at bounding box center [286, 328] width 68 height 39
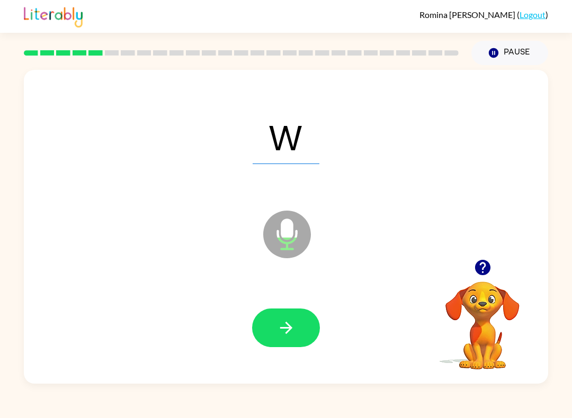
click at [291, 325] on icon "button" at bounding box center [286, 328] width 19 height 19
click at [283, 337] on icon "button" at bounding box center [286, 328] width 19 height 19
click at [288, 331] on icon "button" at bounding box center [286, 328] width 12 height 12
click at [282, 314] on button "button" at bounding box center [286, 328] width 68 height 39
click at [291, 327] on icon "button" at bounding box center [286, 328] width 19 height 19
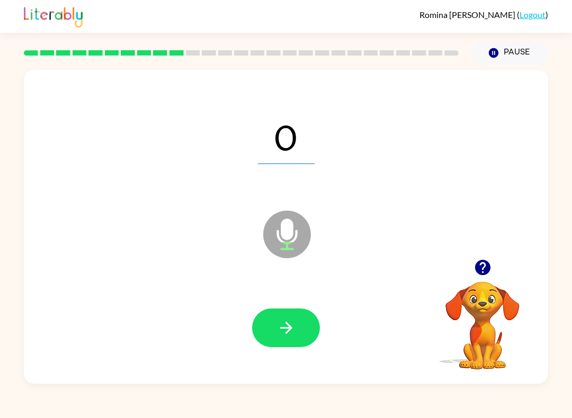
click at [279, 335] on icon "button" at bounding box center [286, 328] width 19 height 19
click at [277, 343] on button "button" at bounding box center [286, 328] width 68 height 39
click at [275, 315] on button "button" at bounding box center [286, 328] width 68 height 39
click at [289, 323] on icon "button" at bounding box center [286, 328] width 19 height 19
click at [295, 333] on icon "button" at bounding box center [286, 328] width 19 height 19
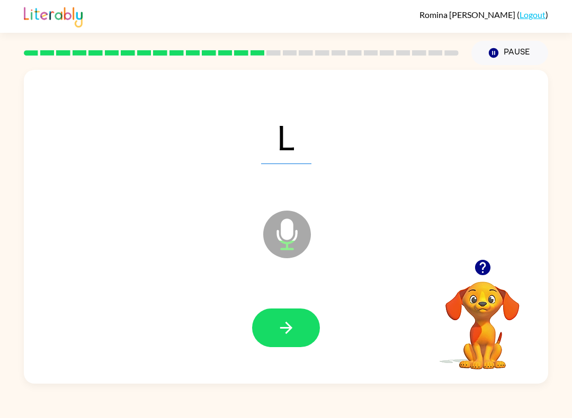
click at [291, 310] on button "button" at bounding box center [286, 328] width 68 height 39
click at [287, 316] on button "button" at bounding box center [286, 328] width 68 height 39
click at [284, 318] on button "button" at bounding box center [286, 328] width 68 height 39
click at [299, 318] on button "button" at bounding box center [286, 328] width 68 height 39
click at [288, 332] on icon "button" at bounding box center [286, 328] width 12 height 12
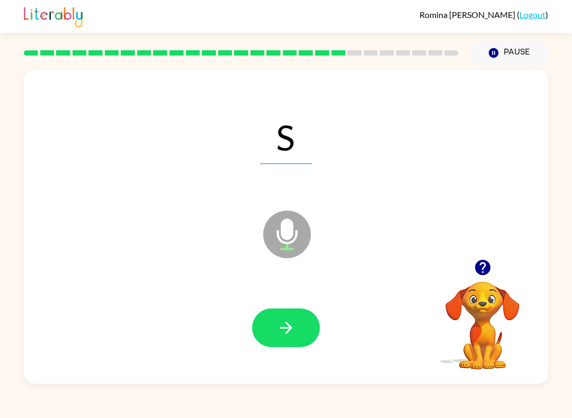
click at [288, 322] on icon "button" at bounding box center [286, 328] width 19 height 19
click at [299, 333] on button "button" at bounding box center [286, 328] width 68 height 39
click at [291, 322] on icon "button" at bounding box center [286, 328] width 19 height 19
click at [275, 337] on button "button" at bounding box center [286, 328] width 68 height 39
click at [277, 328] on icon "button" at bounding box center [286, 328] width 19 height 19
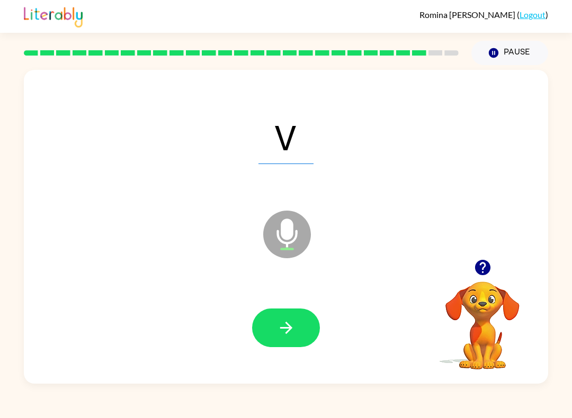
click at [273, 339] on button "button" at bounding box center [286, 328] width 68 height 39
click at [278, 330] on icon "button" at bounding box center [286, 328] width 19 height 19
